Goal: Information Seeking & Learning: Learn about a topic

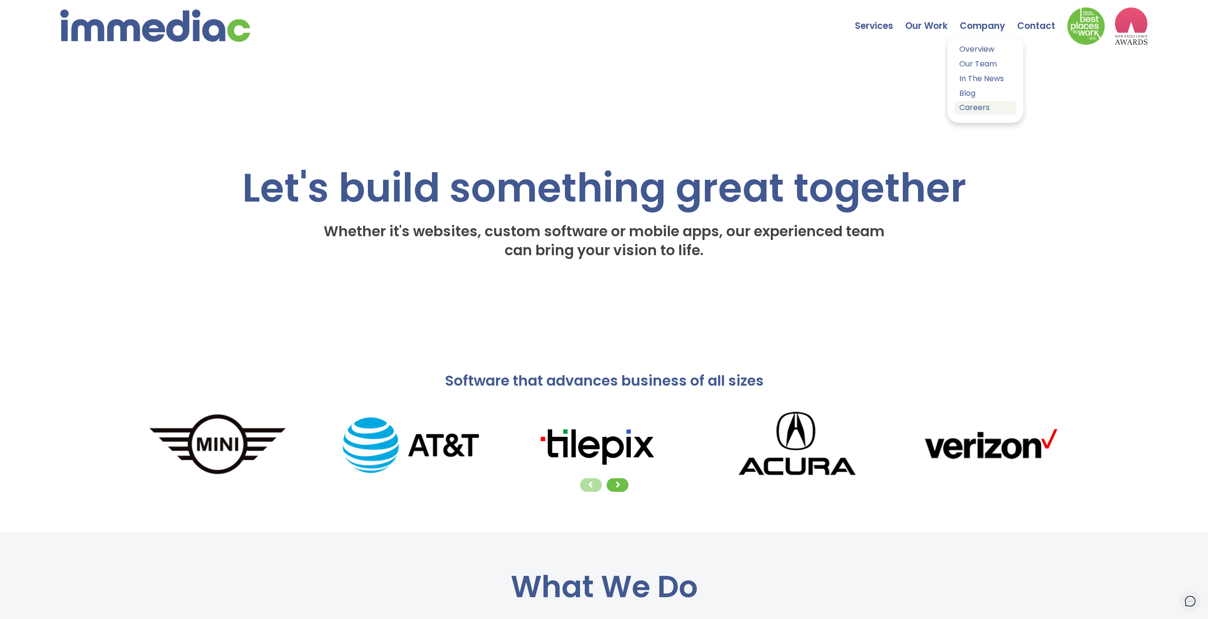
click at [974, 106] on link "Careers" at bounding box center [985, 108] width 62 height 14
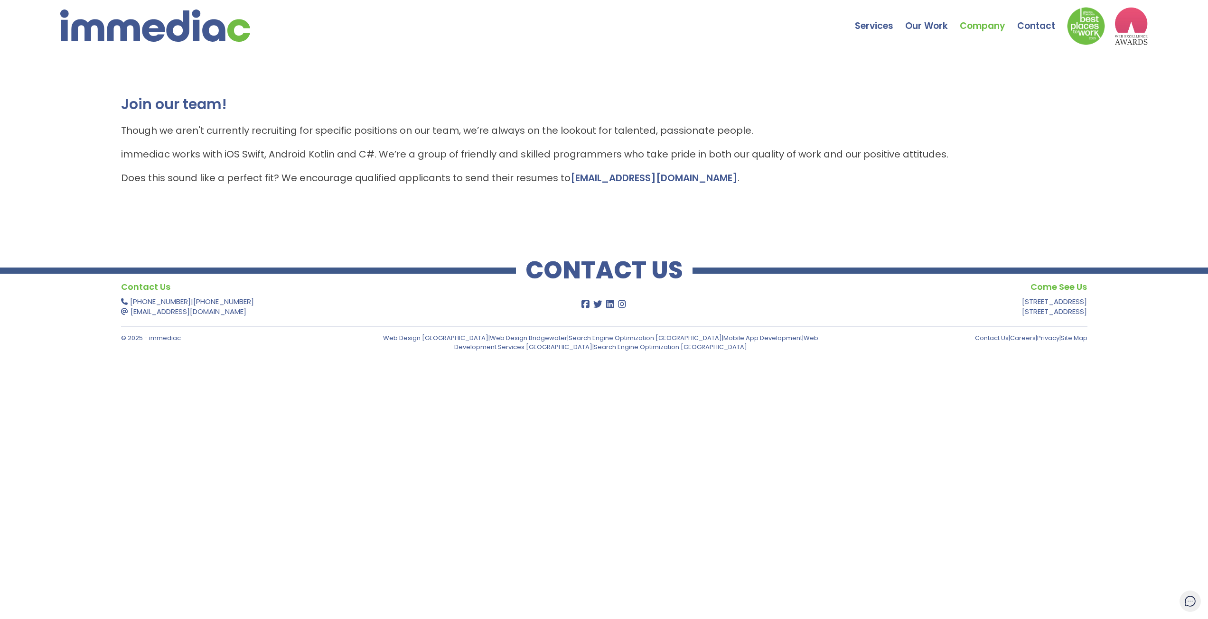
drag, startPoint x: 239, startPoint y: 125, endPoint x: 127, endPoint y: 132, distance: 112.3
click at [127, 132] on p "Though we aren't currently recruiting for specific positions on our team, we’re…" at bounding box center [604, 130] width 966 height 14
click at [473, 160] on p "immediac works with iOS Swift, Android Kotlin and C#. We’re a group of friendly…" at bounding box center [604, 154] width 966 height 14
click at [300, 151] on p "immediac works with iOS Swift, Android Kotlin and C#. We’re a group of friendly…" at bounding box center [604, 154] width 966 height 14
click at [169, 46] on nav "Services Web Design Apps Technologies Custom Software Search Engine Optimizatio…" at bounding box center [604, 28] width 1208 height 57
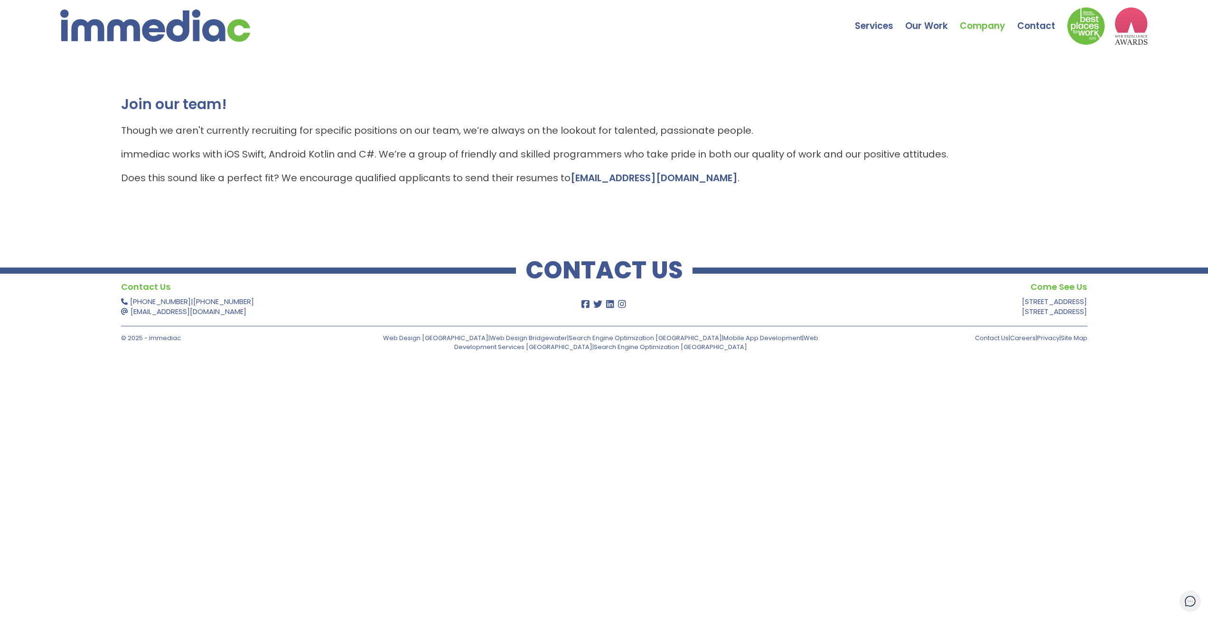
click at [171, 33] on img at bounding box center [155, 25] width 190 height 32
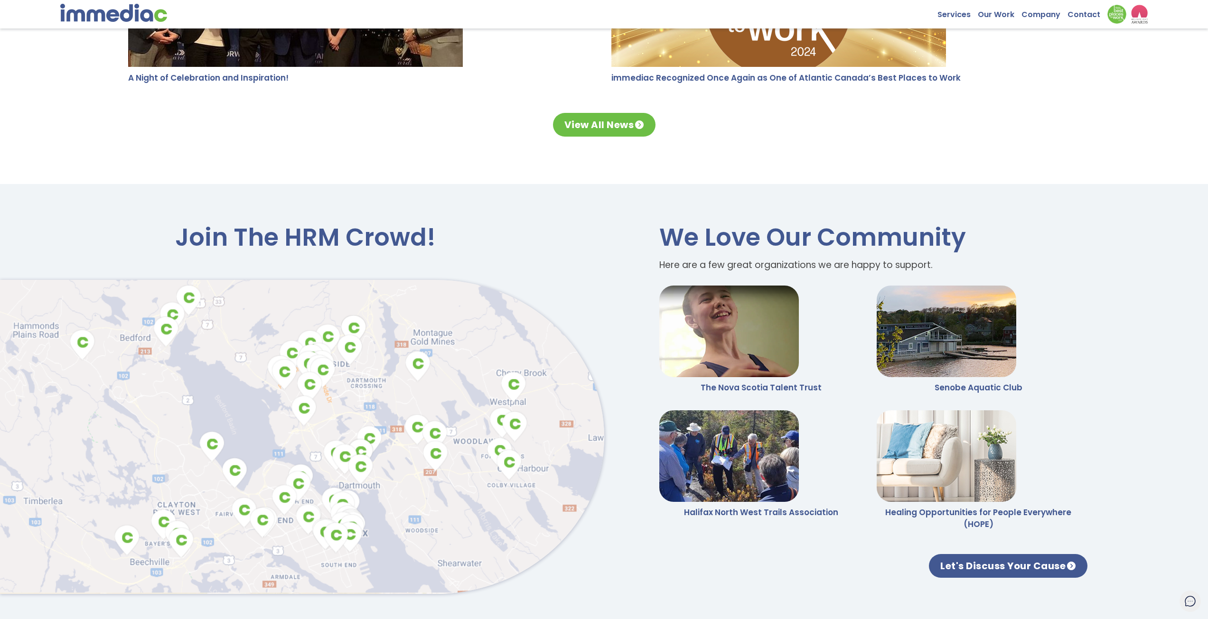
scroll to position [2563, 0]
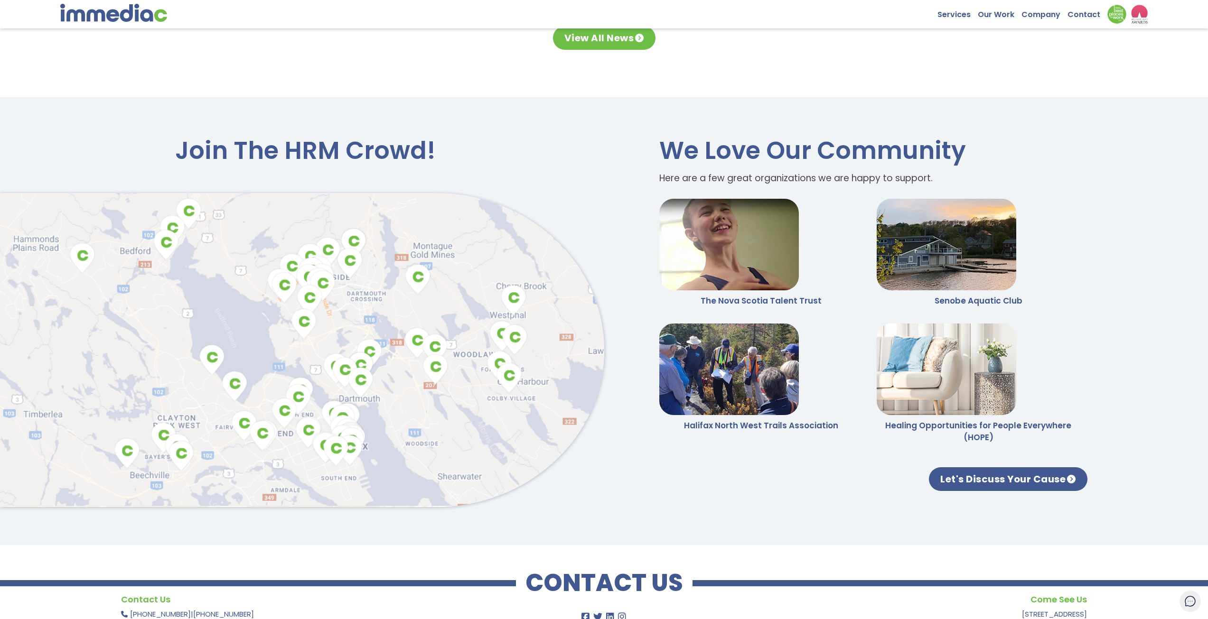
click at [505, 373] on img at bounding box center [302, 350] width 604 height 315
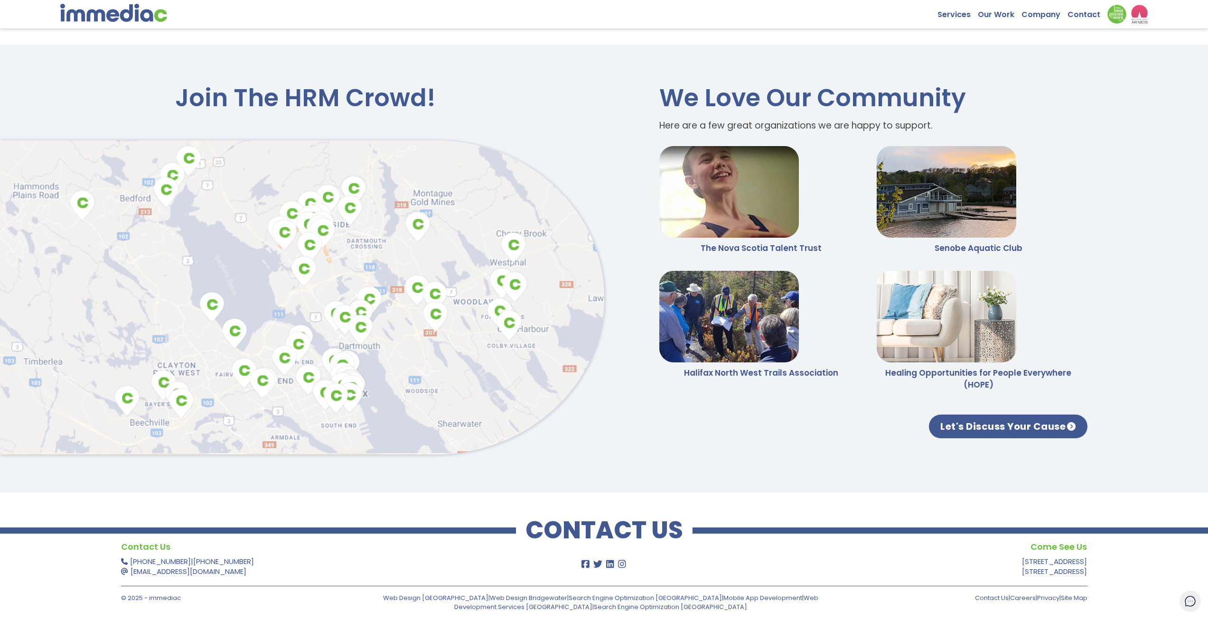
scroll to position [2618, 0]
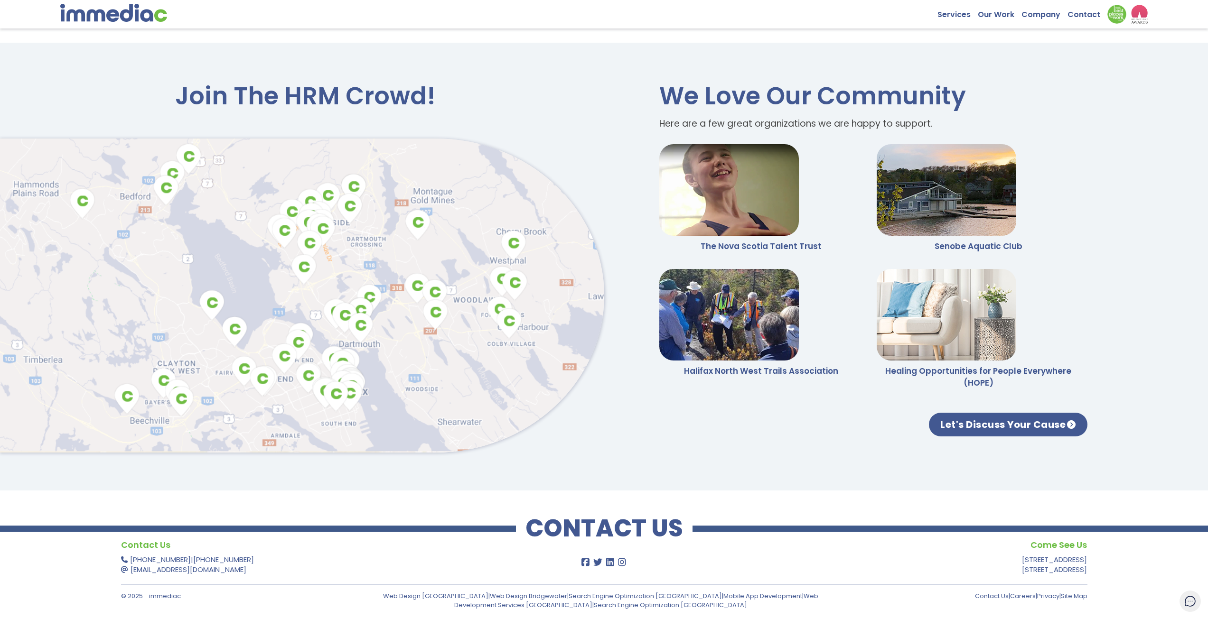
click at [503, 310] on img at bounding box center [302, 296] width 604 height 315
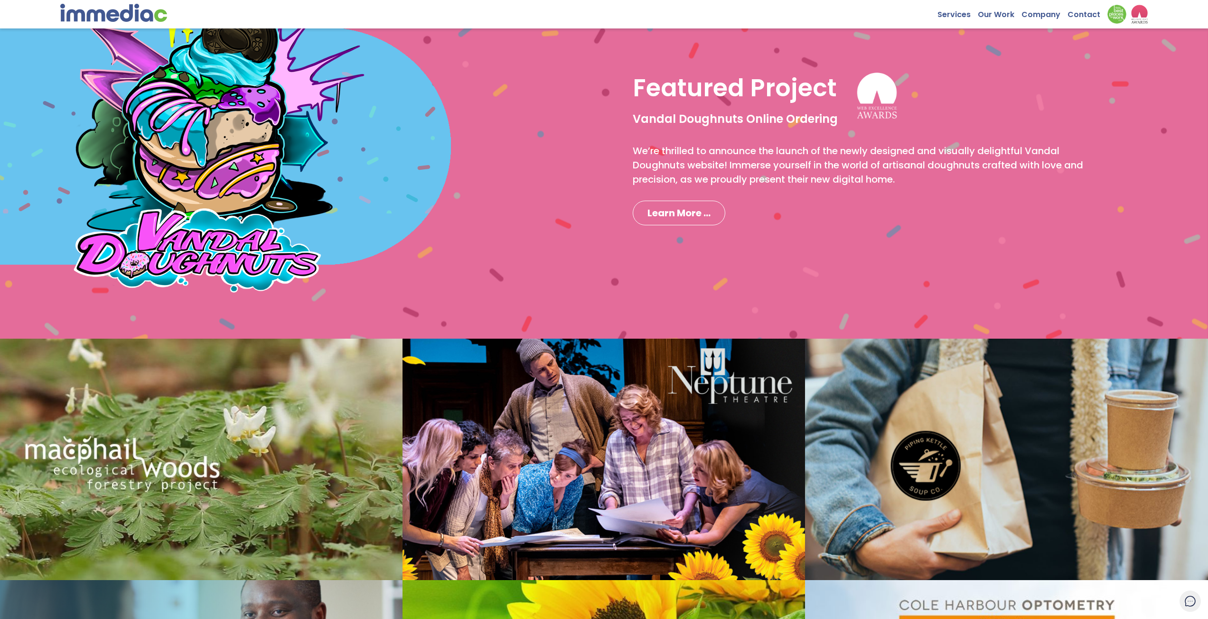
scroll to position [862, 0]
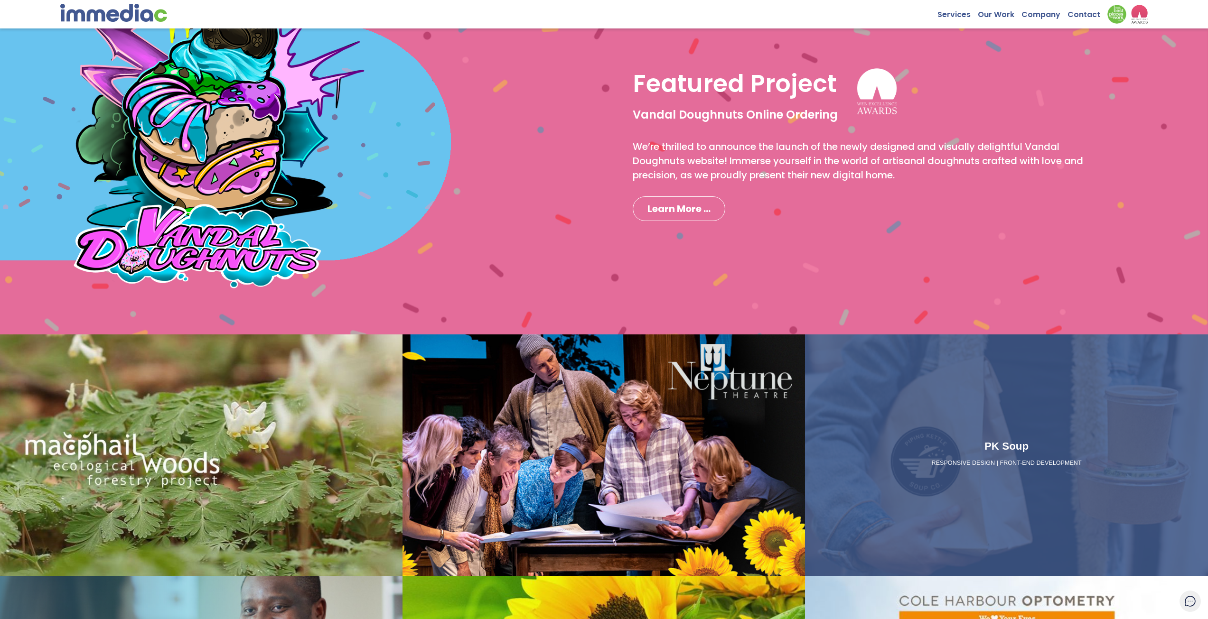
click at [969, 418] on div "PK Soup RESPONSIVE DESIGN | FRONT-END DEVELOPMENT" at bounding box center [1006, 456] width 402 height 242
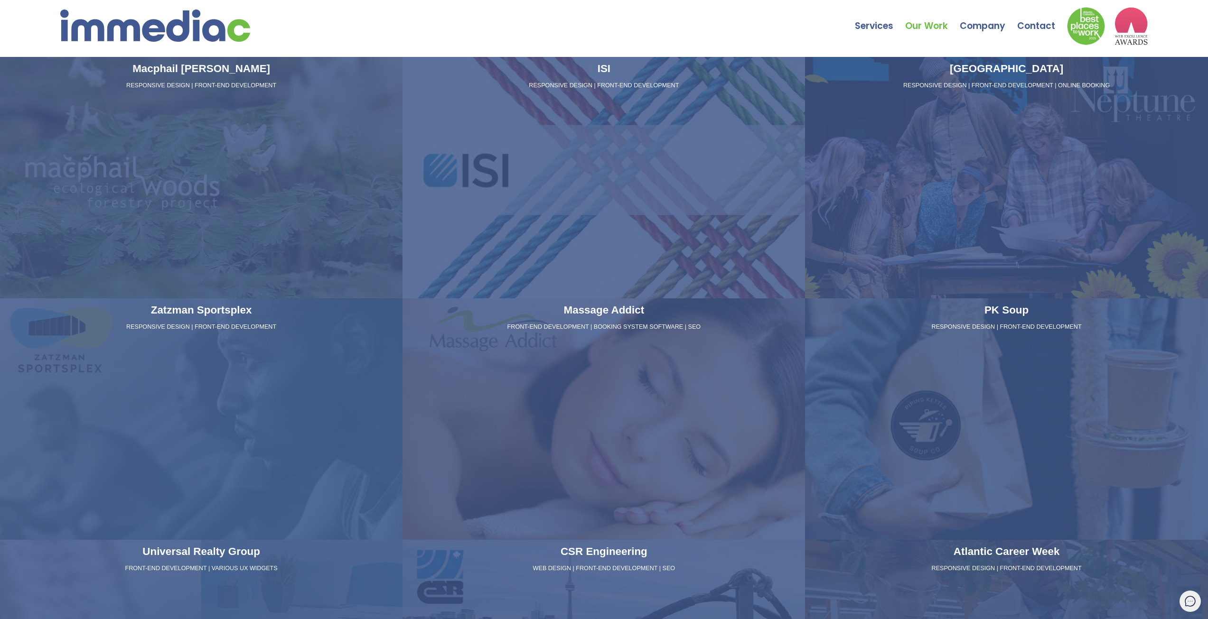
click at [952, 390] on div "PK Soup RESPONSIVE DESIGN | FRONT-END DEVELOPMENT" at bounding box center [1006, 420] width 402 height 242
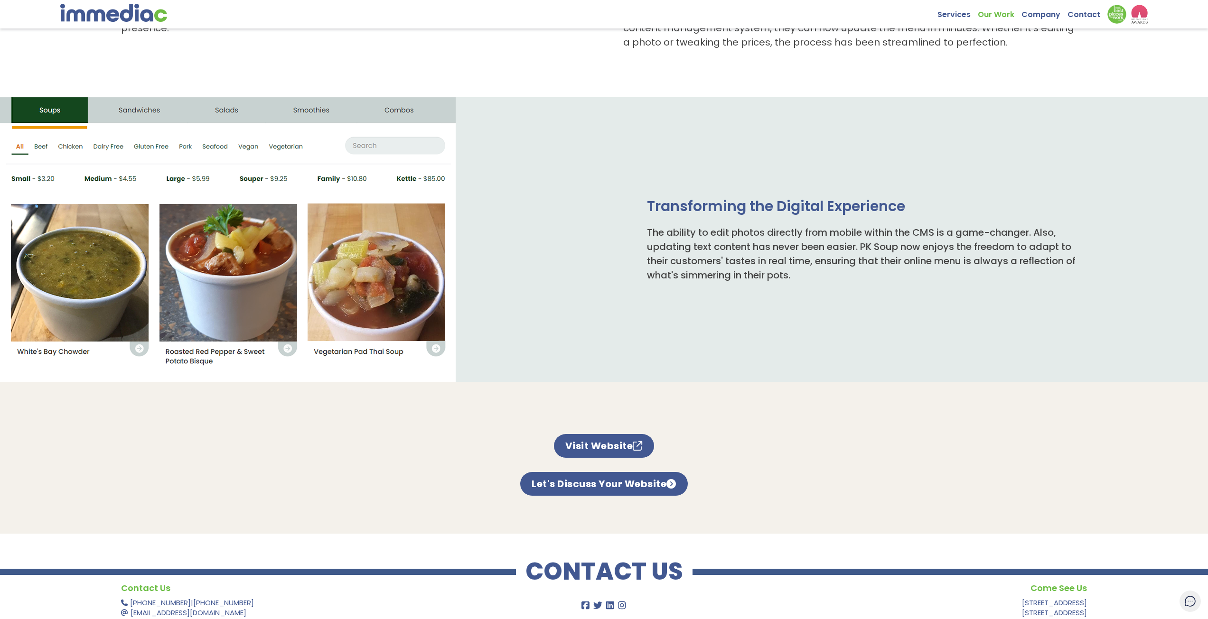
scroll to position [395, 0]
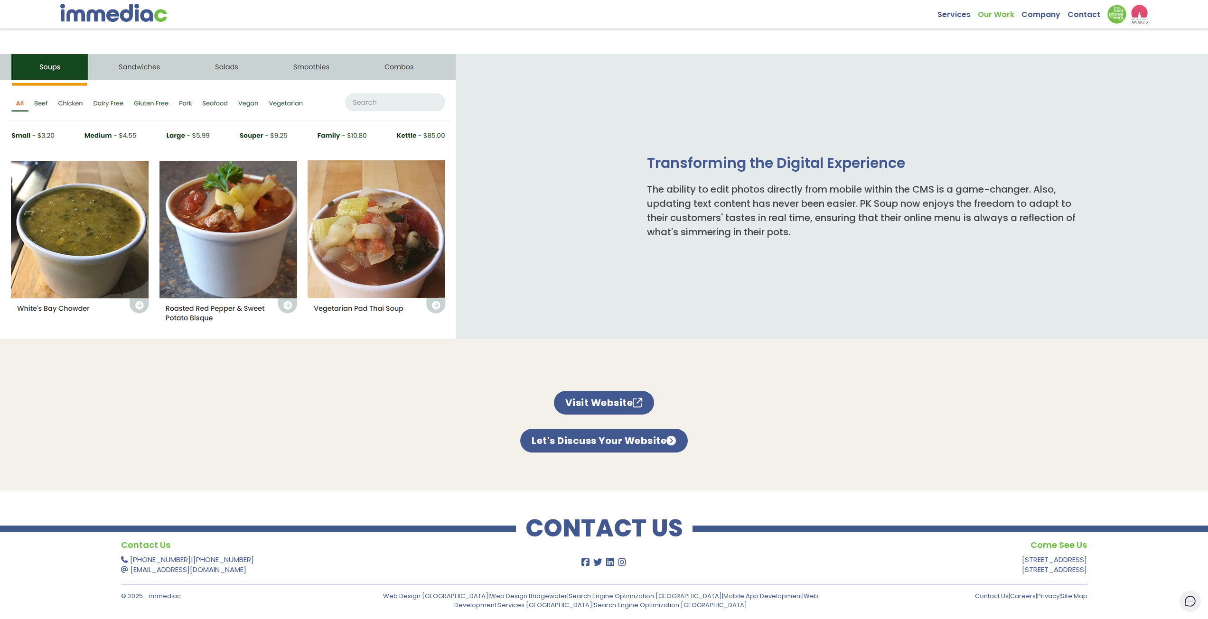
drag, startPoint x: 551, startPoint y: 343, endPoint x: 514, endPoint y: 307, distance: 51.7
click at [507, 295] on div at bounding box center [302, 196] width 604 height 285
click at [604, 397] on link "Visit Website" at bounding box center [604, 403] width 100 height 24
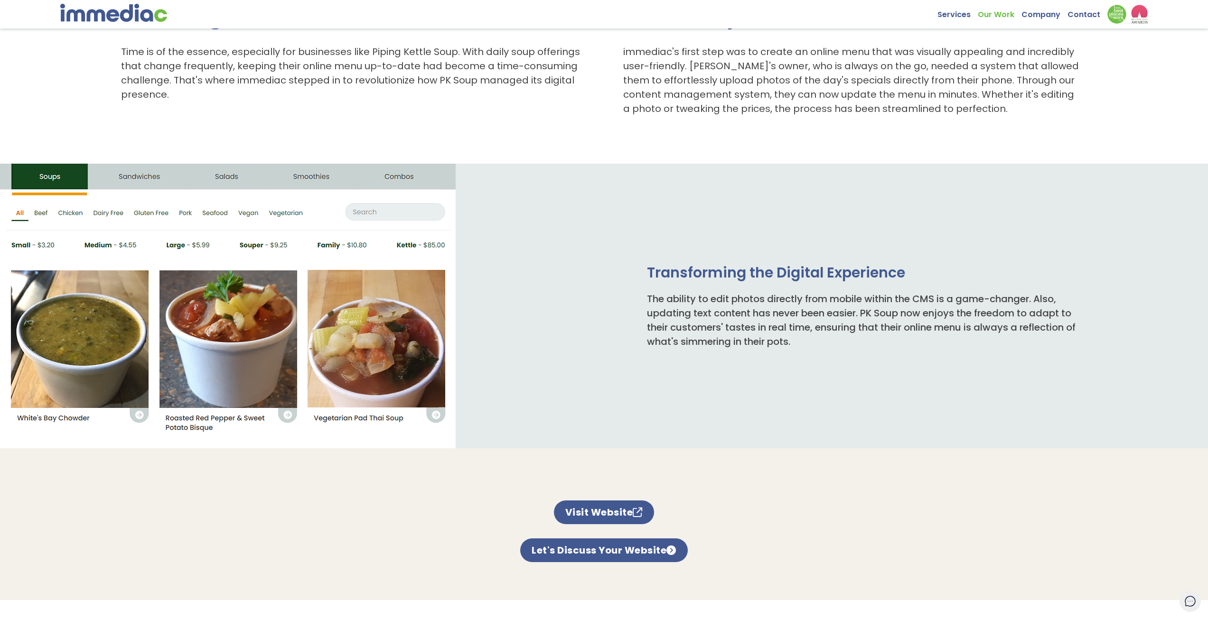
scroll to position [0, 0]
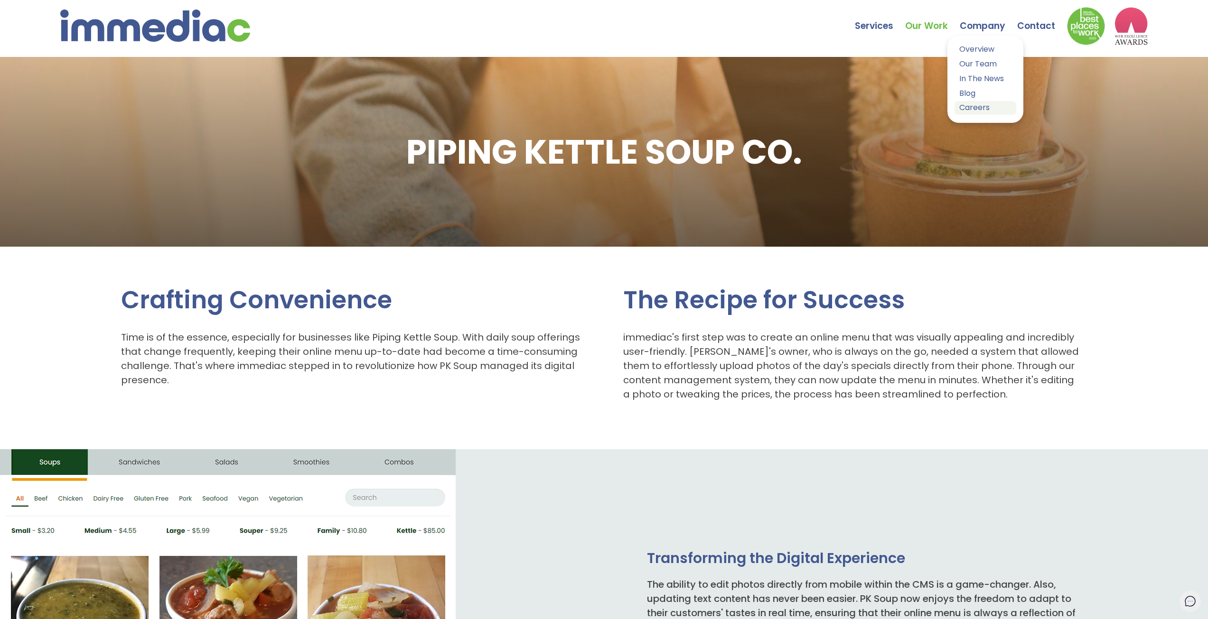
click at [985, 107] on link "Careers" at bounding box center [985, 108] width 62 height 14
